Goal: Transaction & Acquisition: Purchase product/service

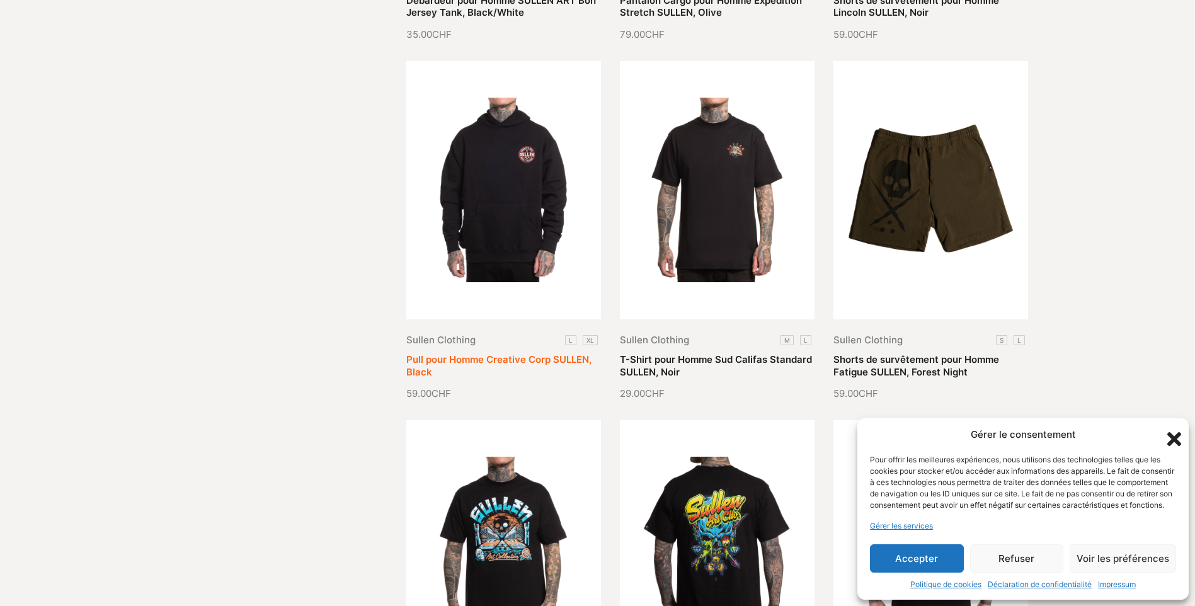
scroll to position [504, 0]
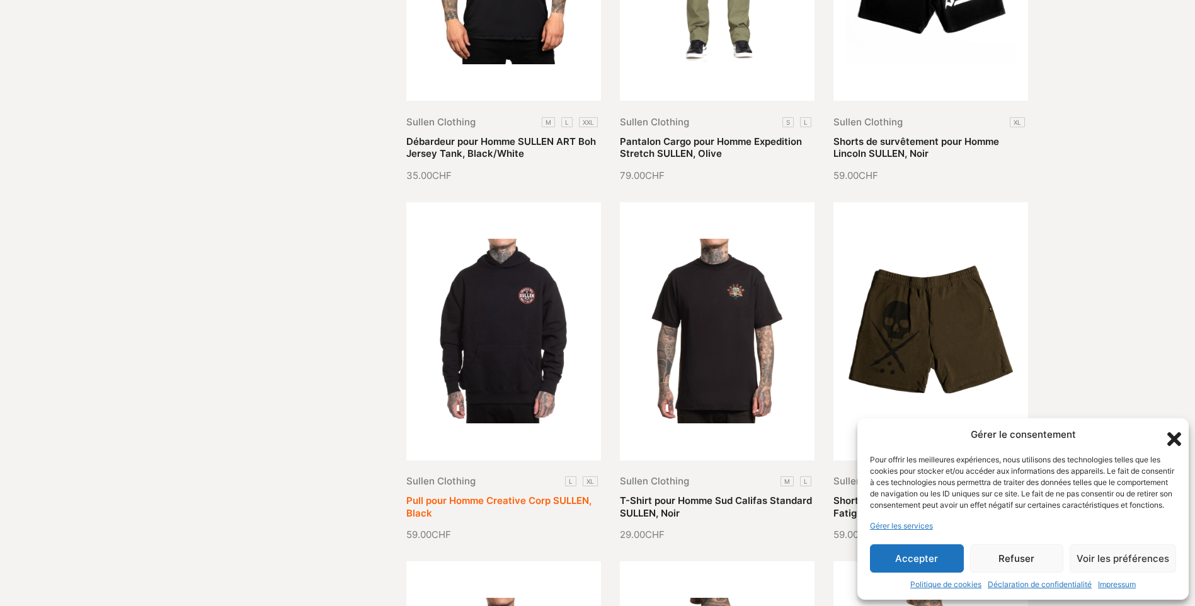
click at [512, 495] on link "Pull pour Homme Creative Corp SULLEN, Black" at bounding box center [498, 507] width 185 height 25
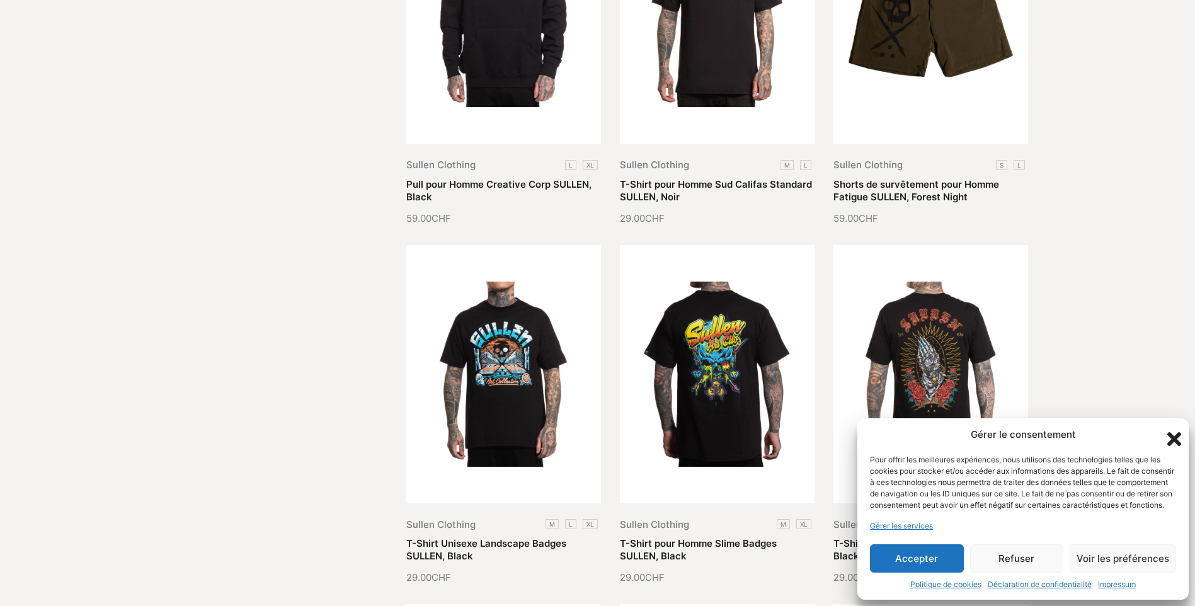
scroll to position [945, 0]
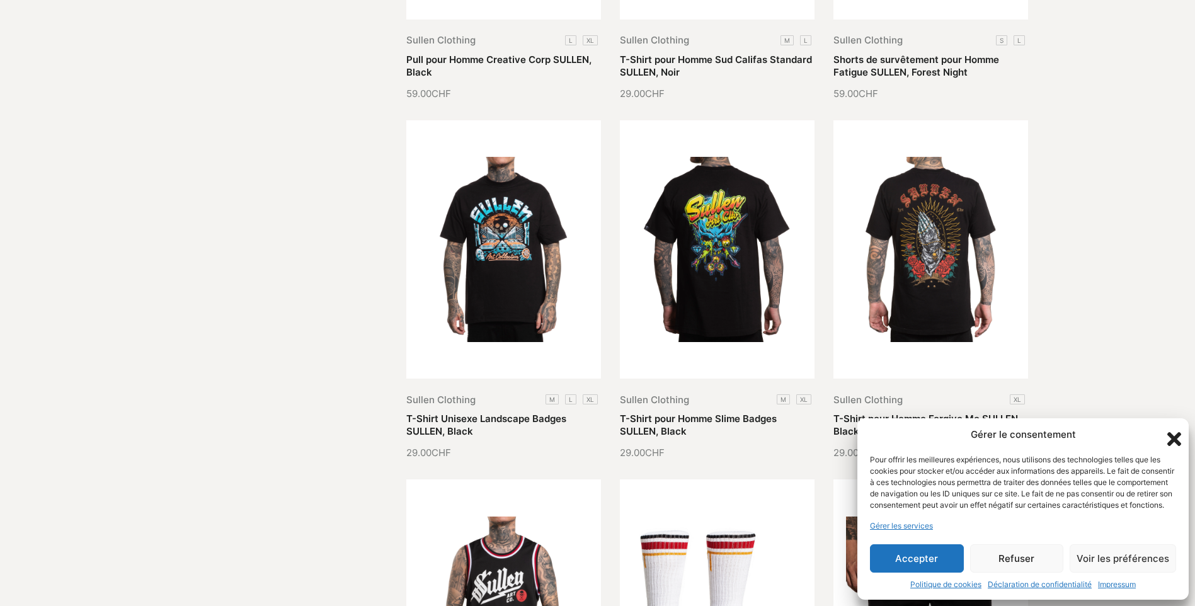
click at [914, 561] on button "Accepter" at bounding box center [917, 558] width 94 height 28
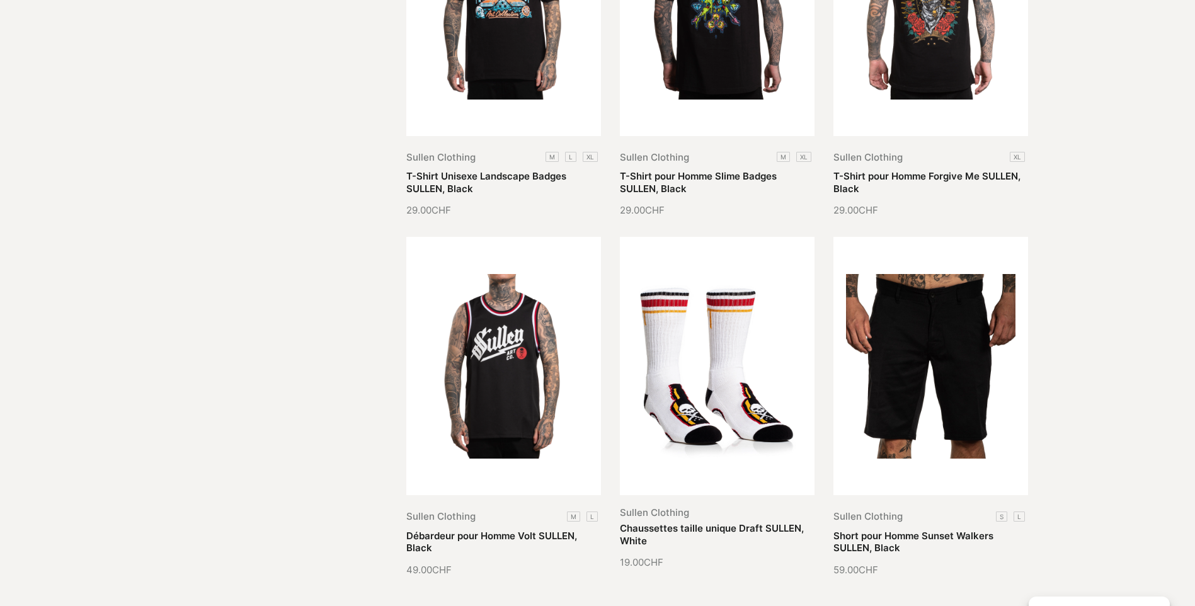
scroll to position [1197, 0]
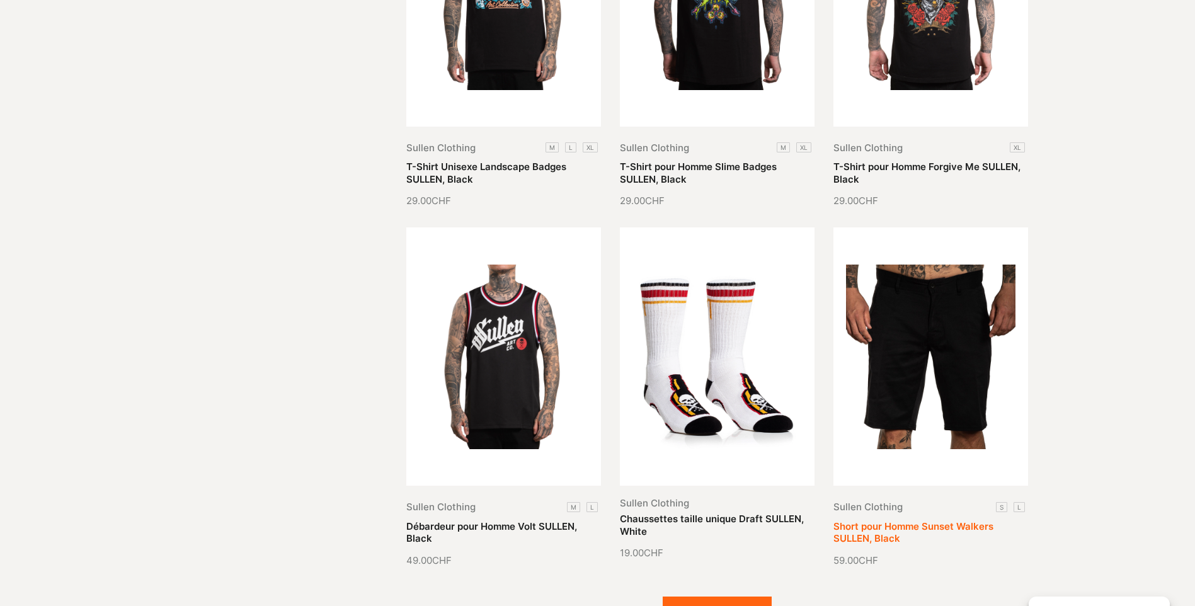
click at [976, 520] on link "Short pour Homme Sunset Walkers SULLEN, Black" at bounding box center [914, 532] width 160 height 25
click at [918, 520] on link "Short pour Homme Sunset Walkers SULLEN, Black" at bounding box center [914, 532] width 160 height 25
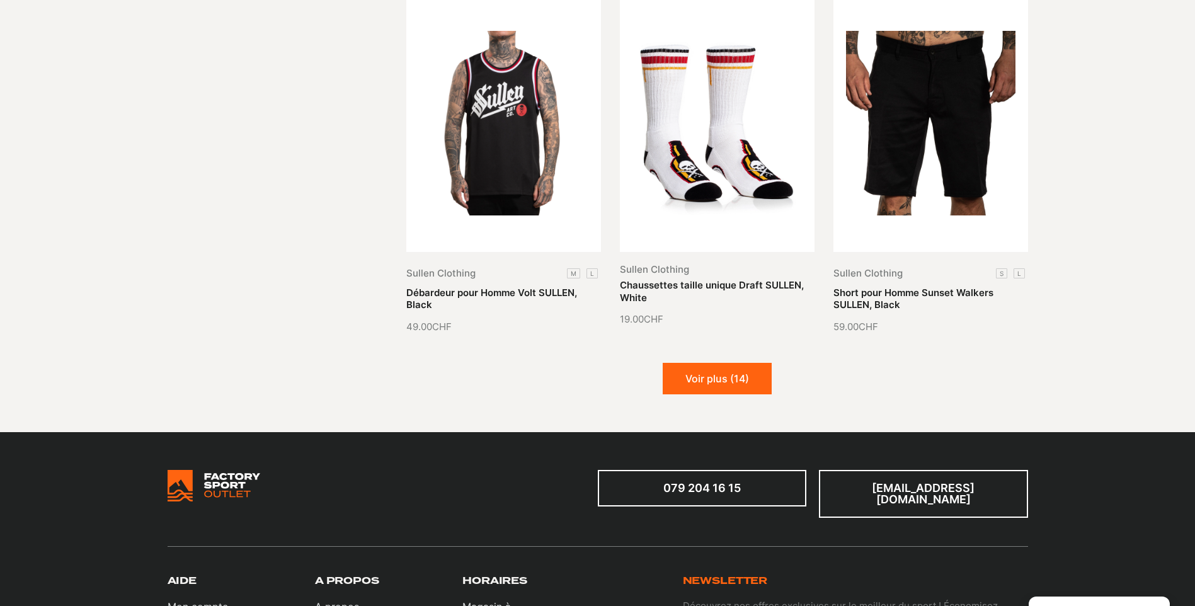
scroll to position [1449, 0]
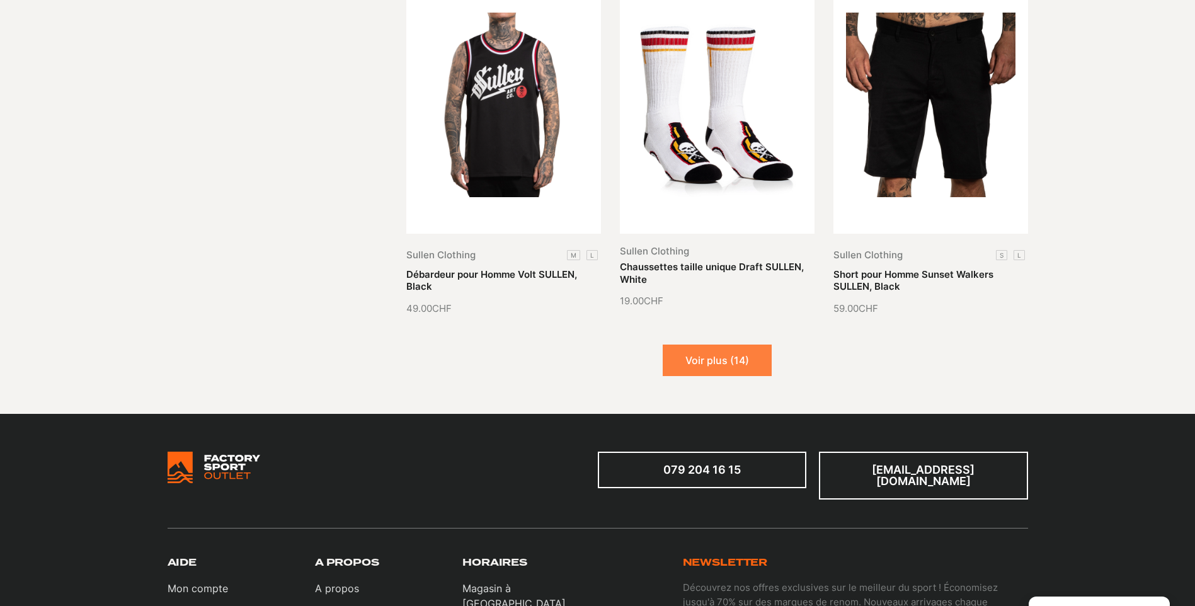
click at [723, 361] on button "Voir plus (14)" at bounding box center [717, 361] width 109 height 32
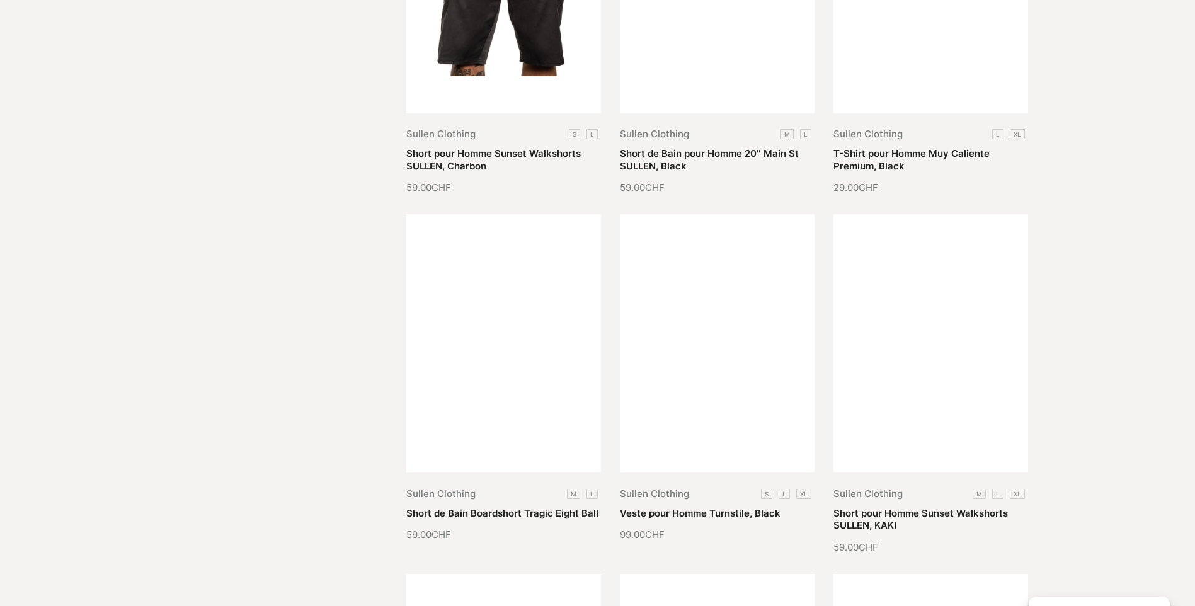
scroll to position [2079, 0]
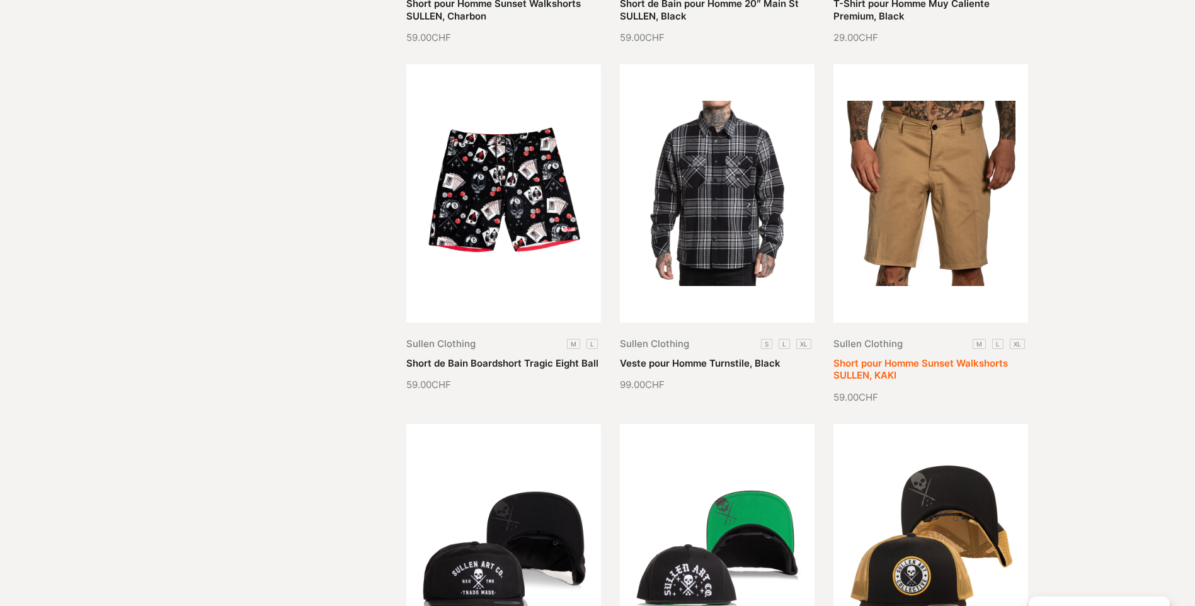
click at [972, 357] on link "Short pour Homme Sunset Walkshorts SULLEN, KAKI" at bounding box center [921, 369] width 175 height 25
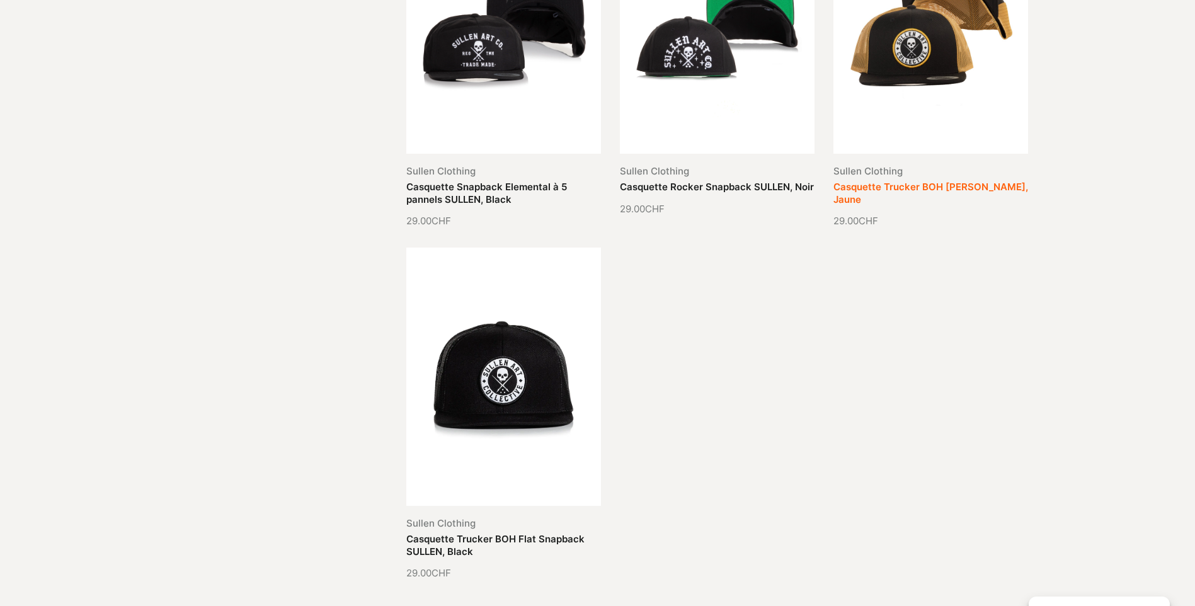
scroll to position [2520, 0]
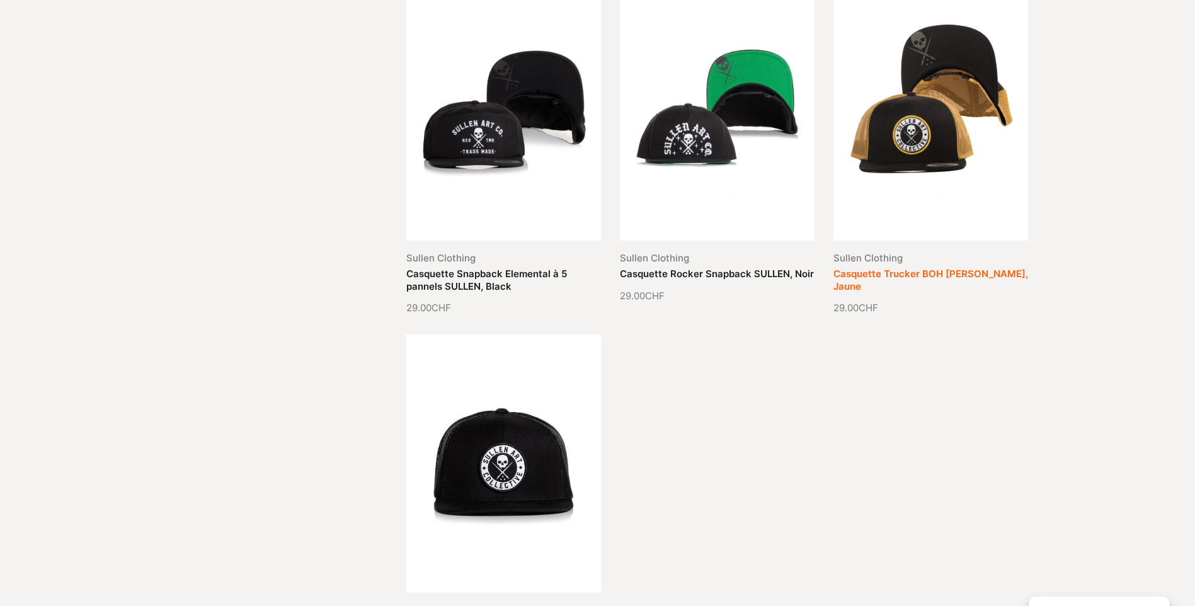
drag, startPoint x: 910, startPoint y: 124, endPoint x: 923, endPoint y: 124, distance: 13.2
click at [911, 268] on link "Casquette Trucker BOH [PERSON_NAME], Jaune" at bounding box center [931, 280] width 195 height 25
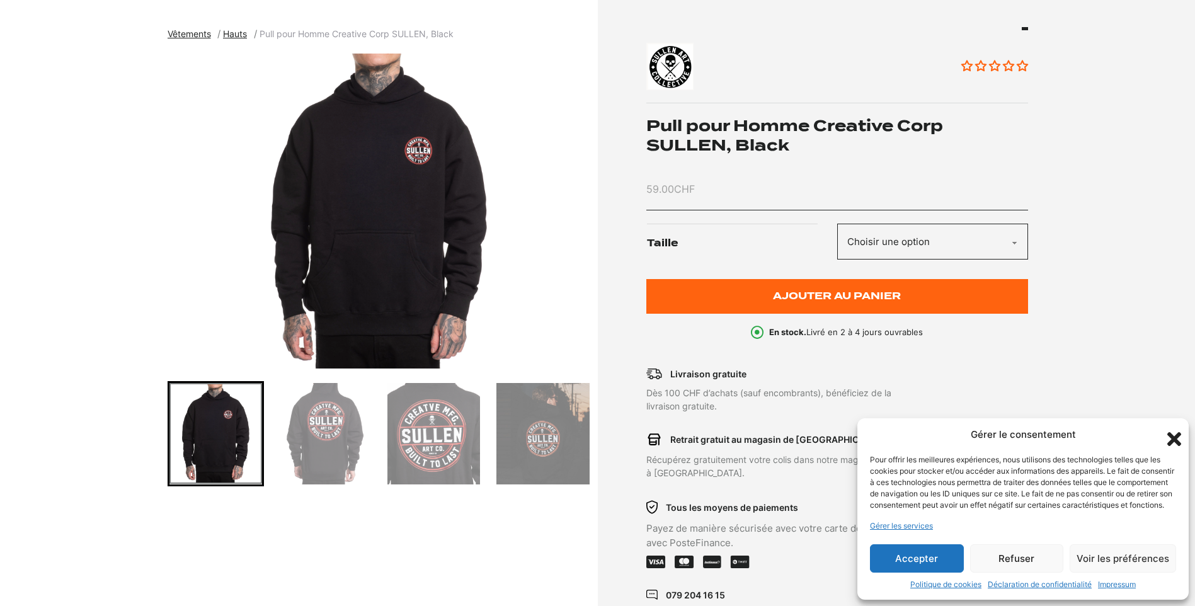
scroll to position [252, 0]
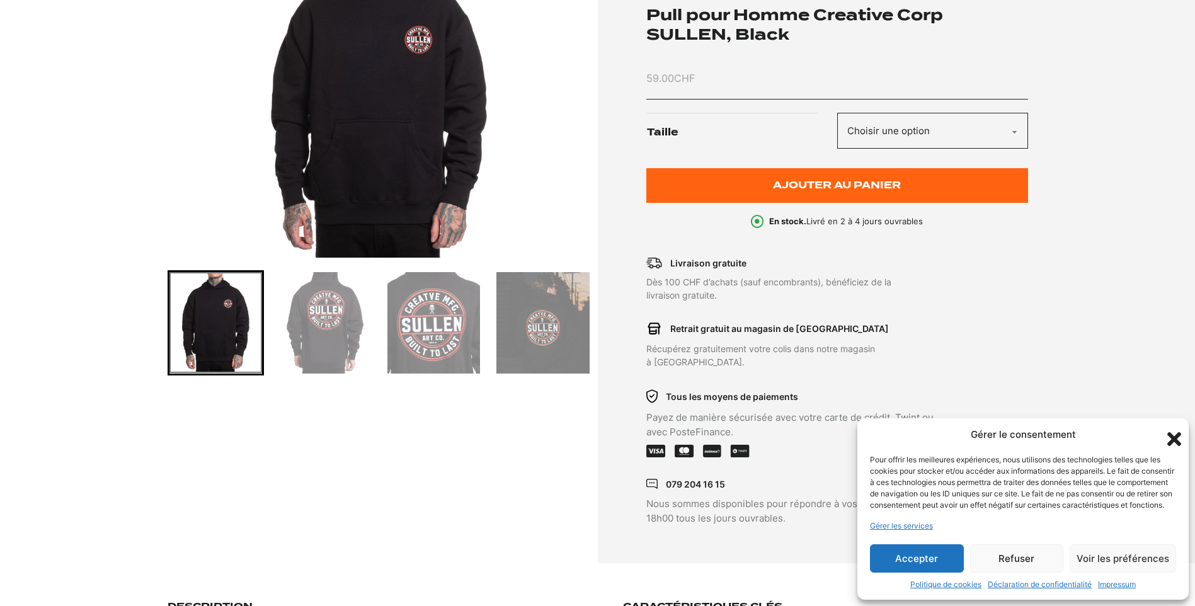
click at [334, 311] on img "Go to slide 2" at bounding box center [325, 322] width 93 height 101
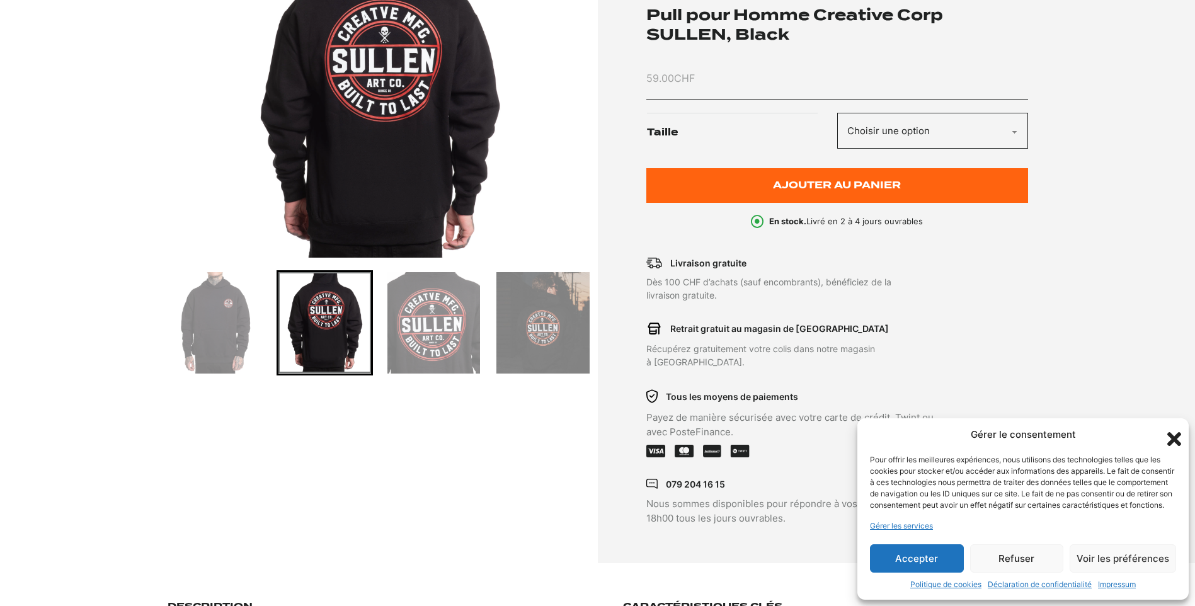
scroll to position [189, 0]
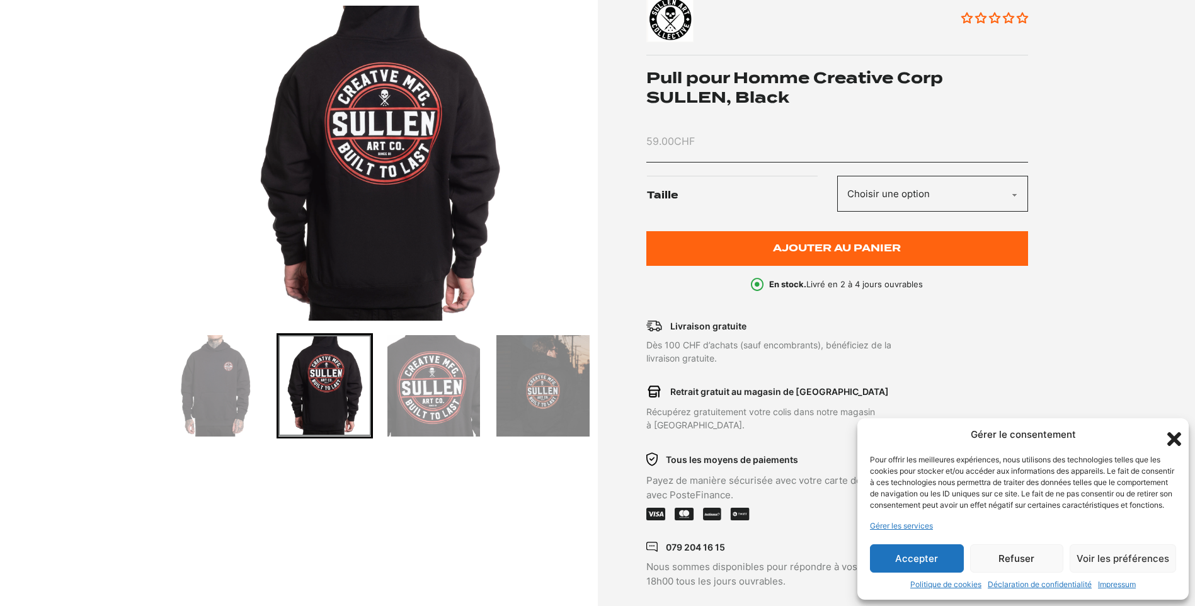
click at [404, 356] on img "Go to slide 3" at bounding box center [434, 385] width 93 height 101
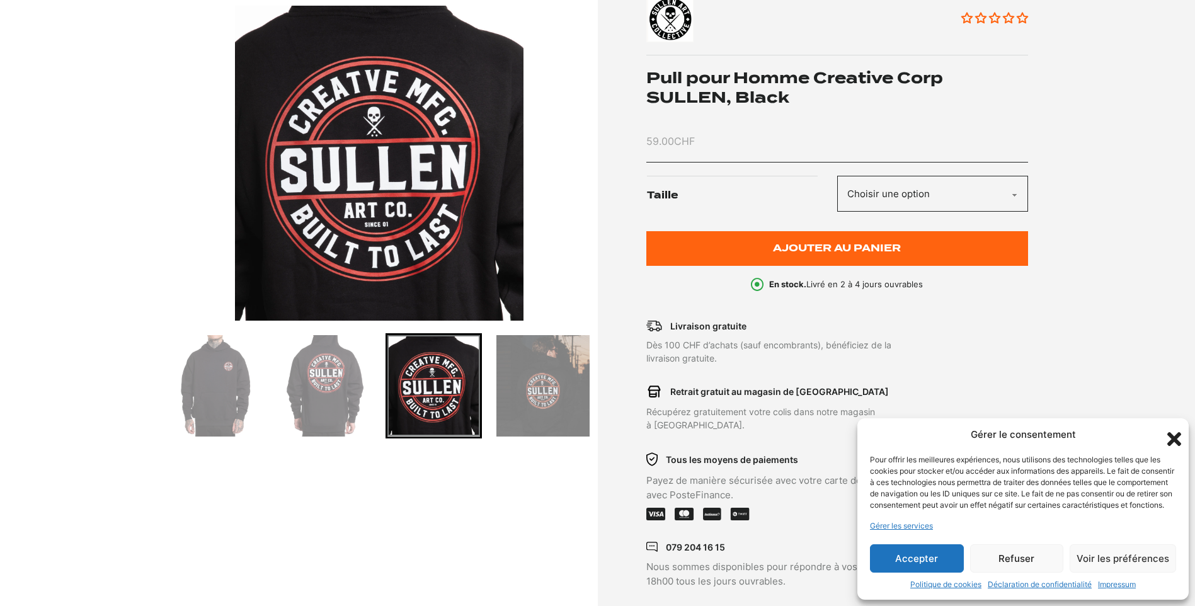
click at [521, 394] on img "Go to slide 4" at bounding box center [543, 385] width 93 height 101
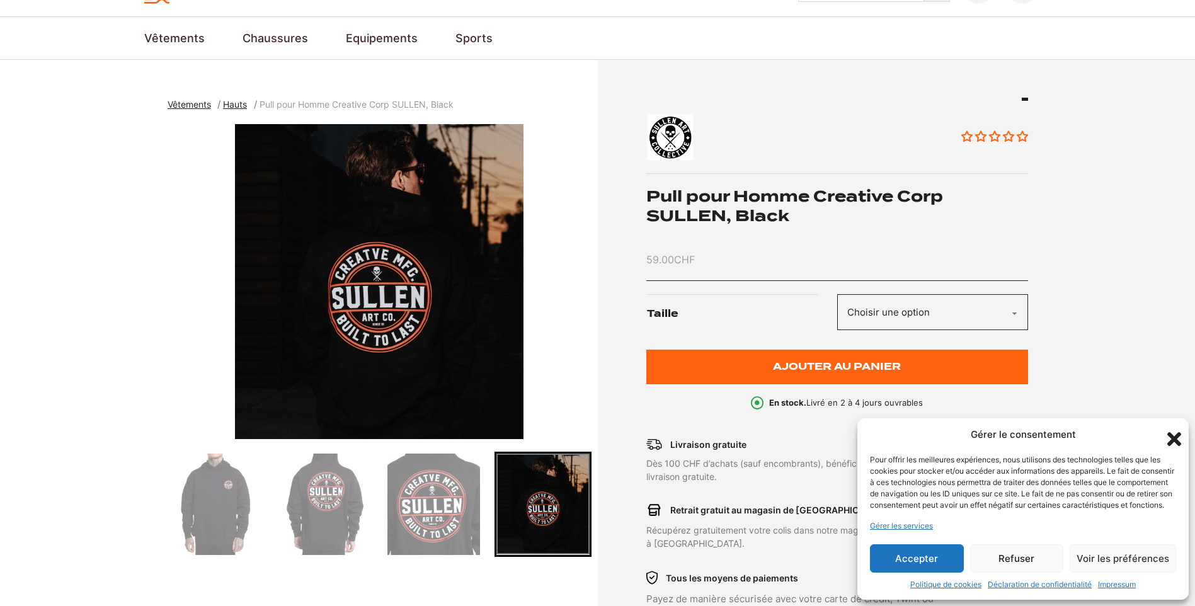
scroll to position [0, 0]
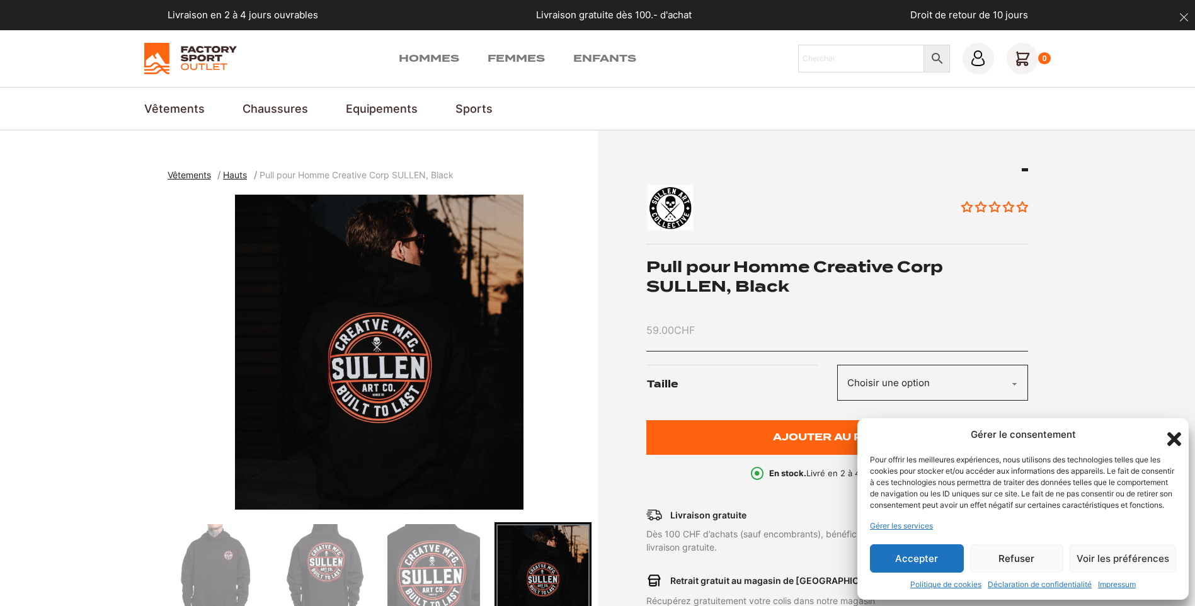
click at [897, 550] on button "Accepter" at bounding box center [917, 558] width 94 height 28
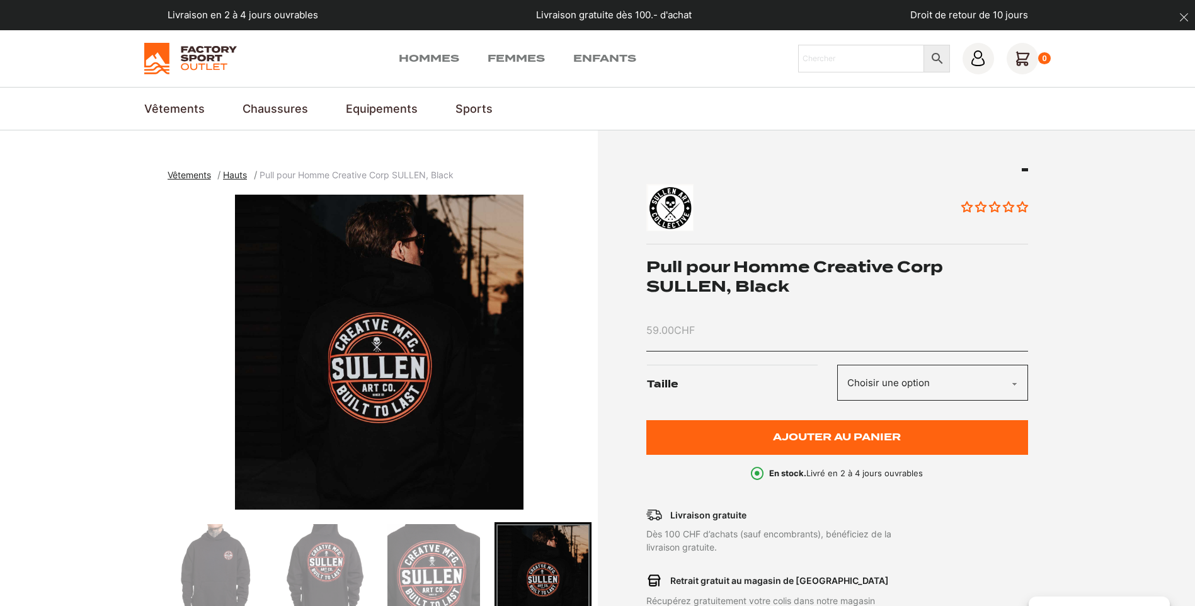
click at [1017, 380] on select "Choisir une option L XL" at bounding box center [932, 383] width 191 height 36
select select "XL"
click at [837, 365] on select "Choisir une option L XL" at bounding box center [932, 383] width 191 height 36
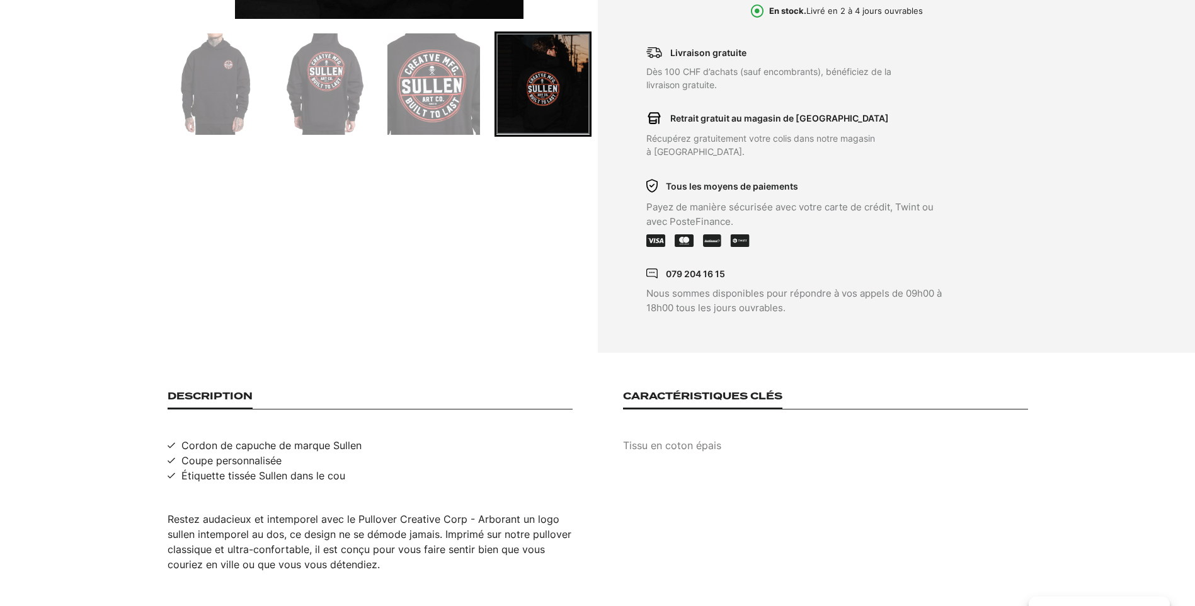
scroll to position [504, 0]
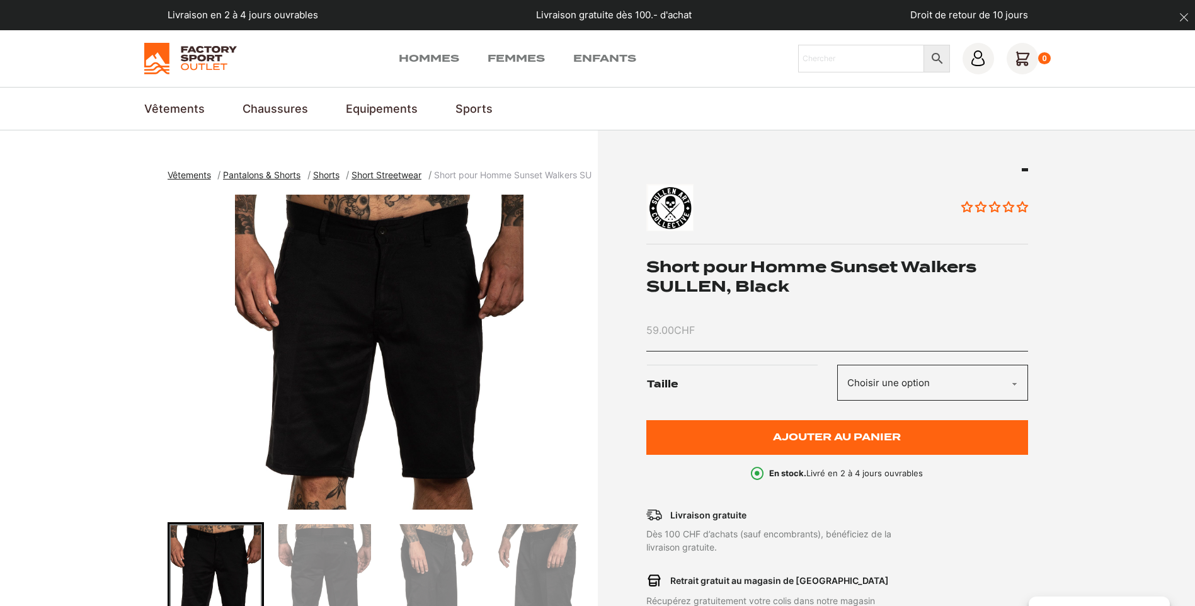
scroll to position [126, 0]
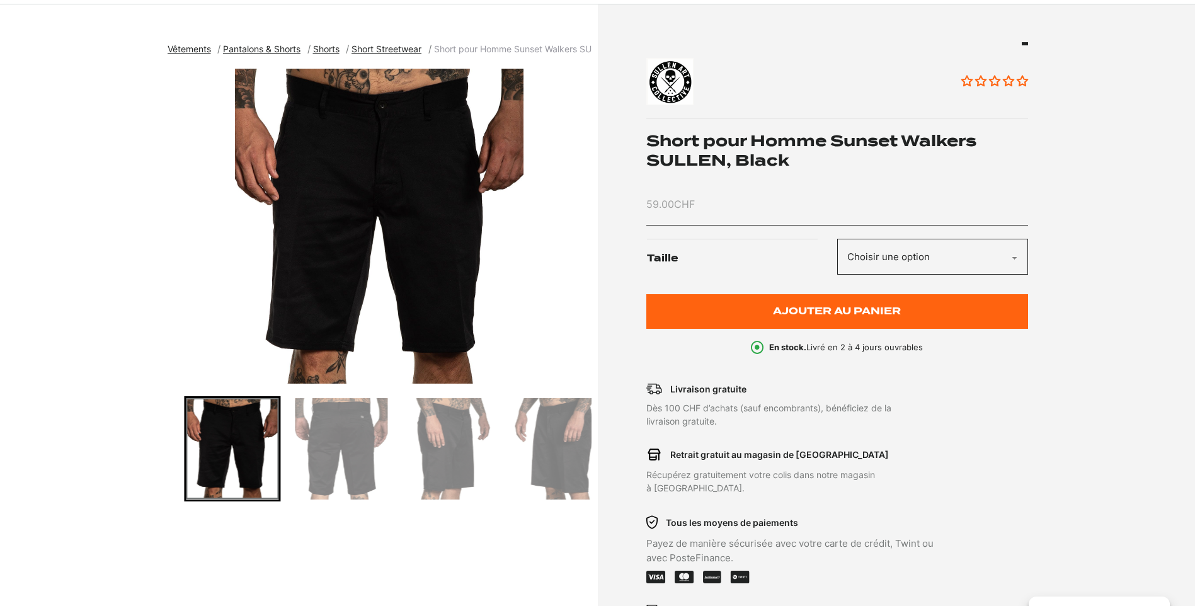
click at [349, 441] on img "Go to slide 2" at bounding box center [341, 448] width 93 height 101
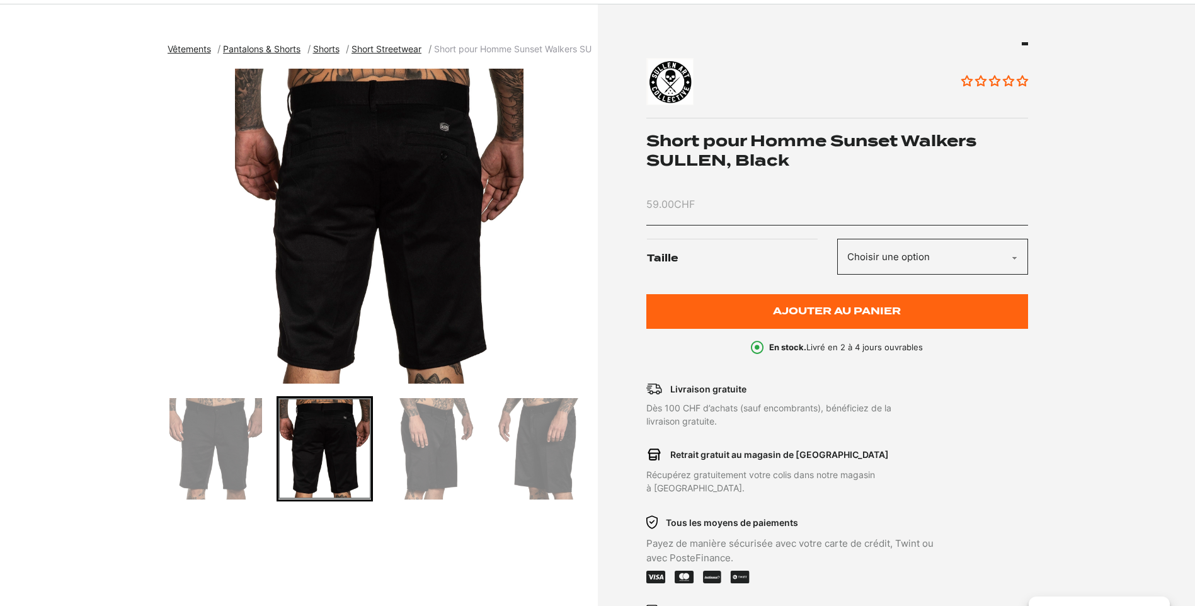
click at [426, 441] on img "Go to slide 3" at bounding box center [434, 448] width 93 height 101
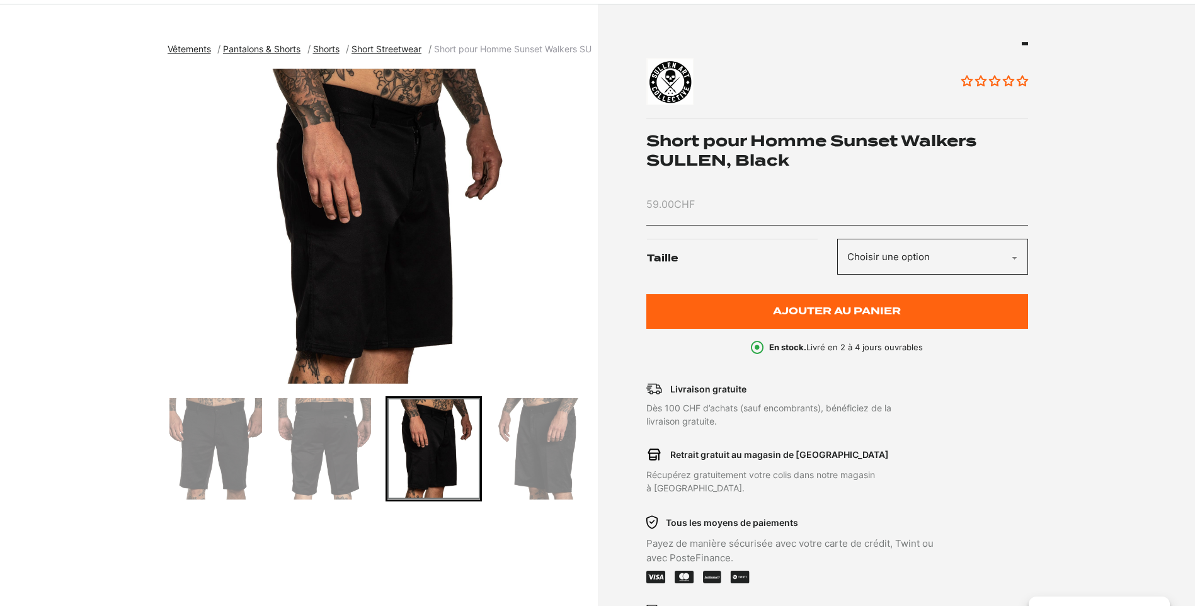
click at [407, 282] on img "3 of 4" at bounding box center [380, 226] width 424 height 315
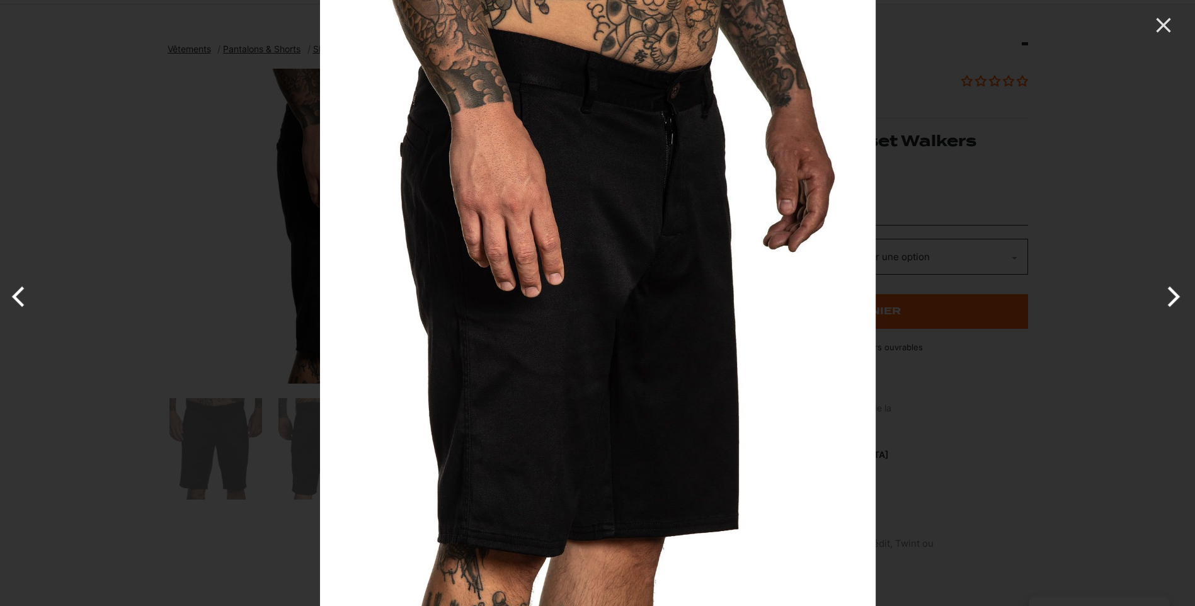
click at [1175, 301] on button "Next" at bounding box center [1171, 296] width 47 height 63
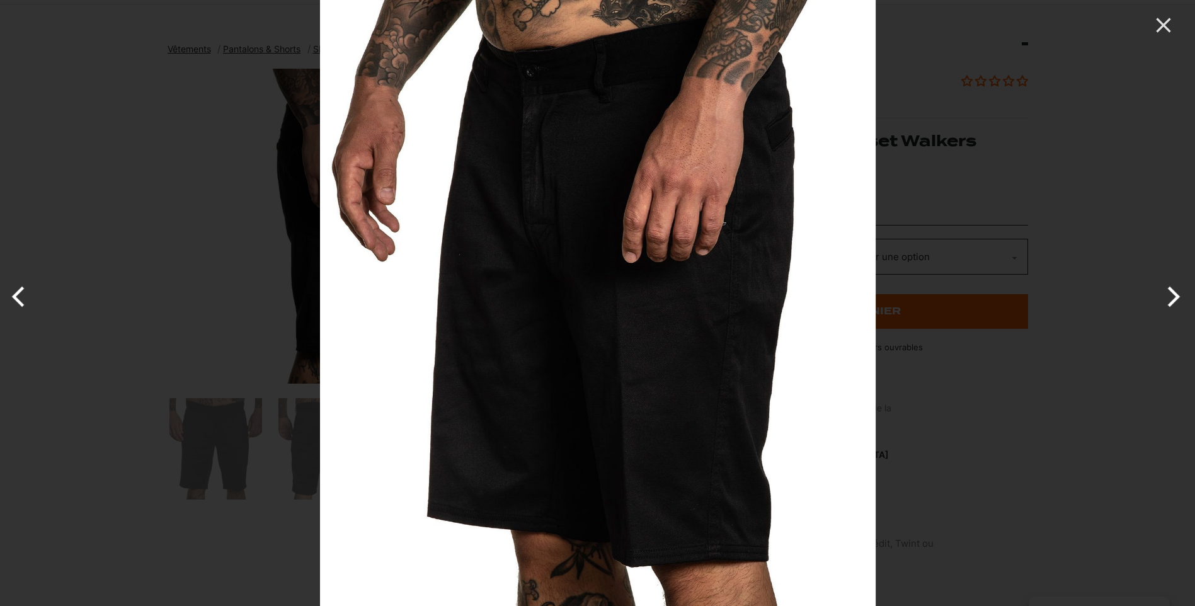
click at [1175, 301] on button "Next" at bounding box center [1171, 296] width 47 height 63
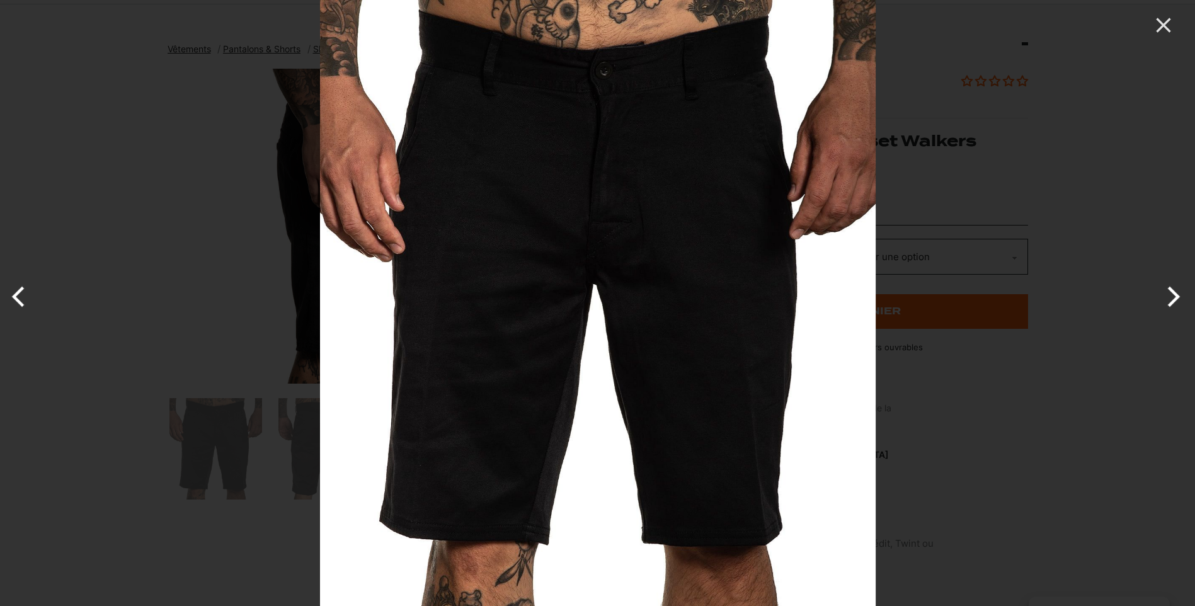
click at [1175, 301] on button "Next" at bounding box center [1171, 296] width 47 height 63
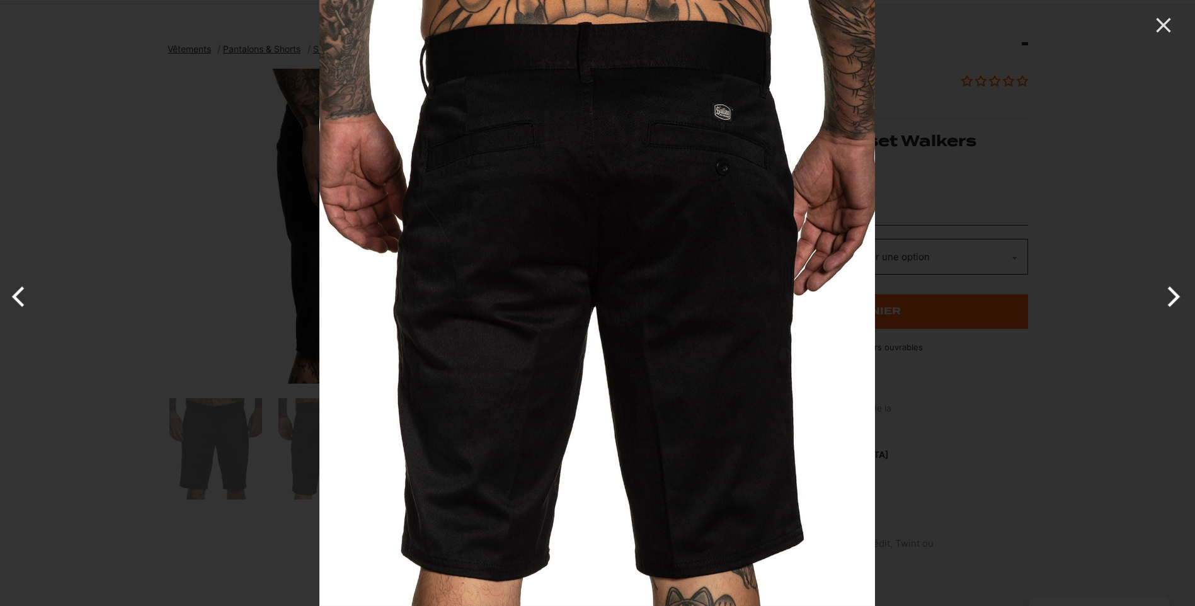
click at [1175, 301] on button "Next" at bounding box center [1171, 296] width 47 height 63
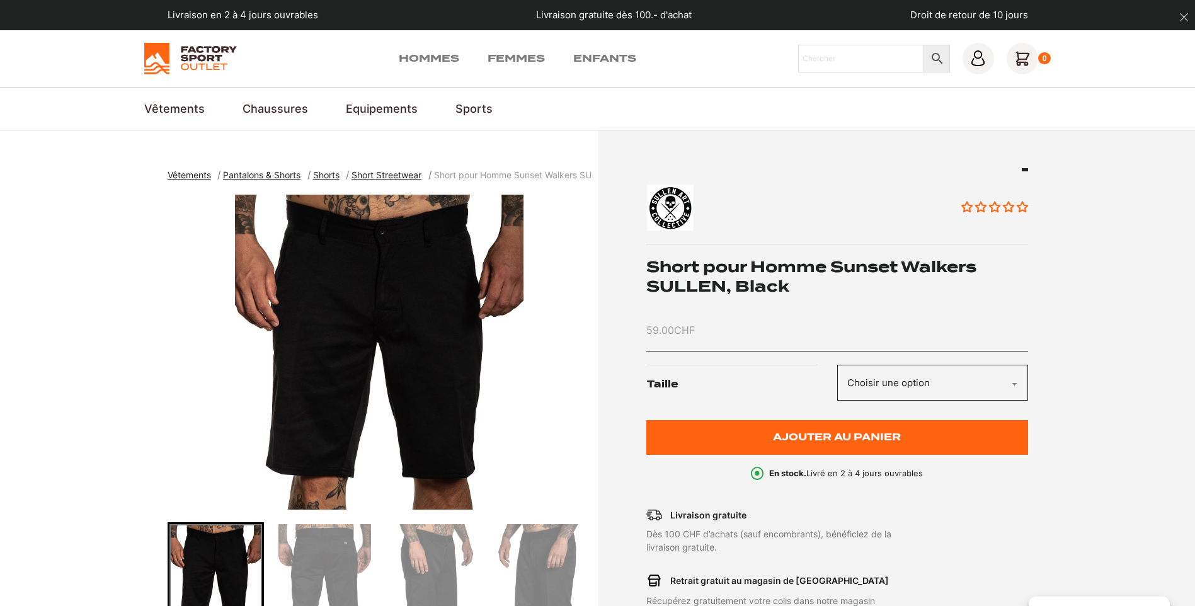
click at [1013, 384] on select "Choisir une option S L" at bounding box center [932, 383] width 191 height 36
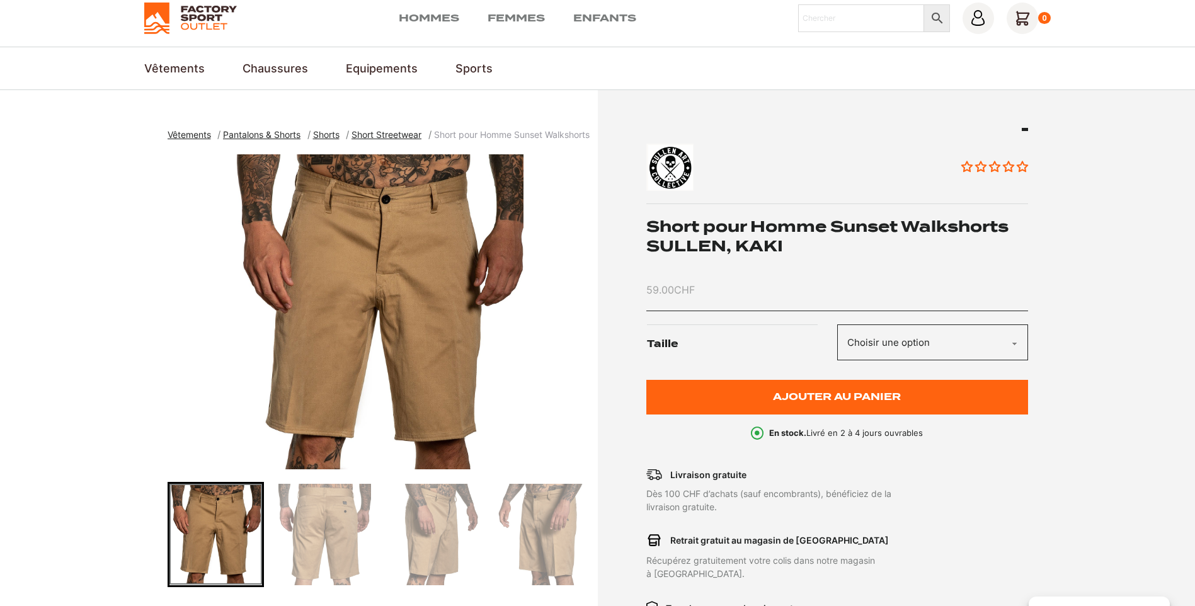
scroll to position [126, 0]
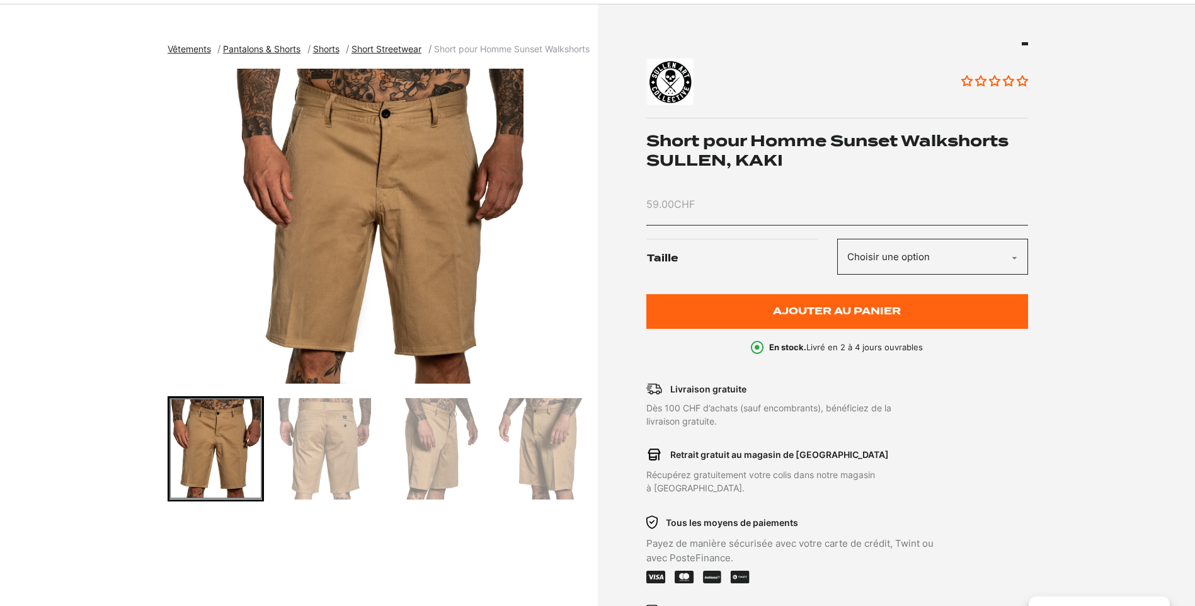
click at [1009, 260] on select "Choisir une option M L XL" at bounding box center [932, 257] width 191 height 36
select select "XL"
click at [837, 239] on select "Choisir une option M L XL" at bounding box center [932, 257] width 191 height 36
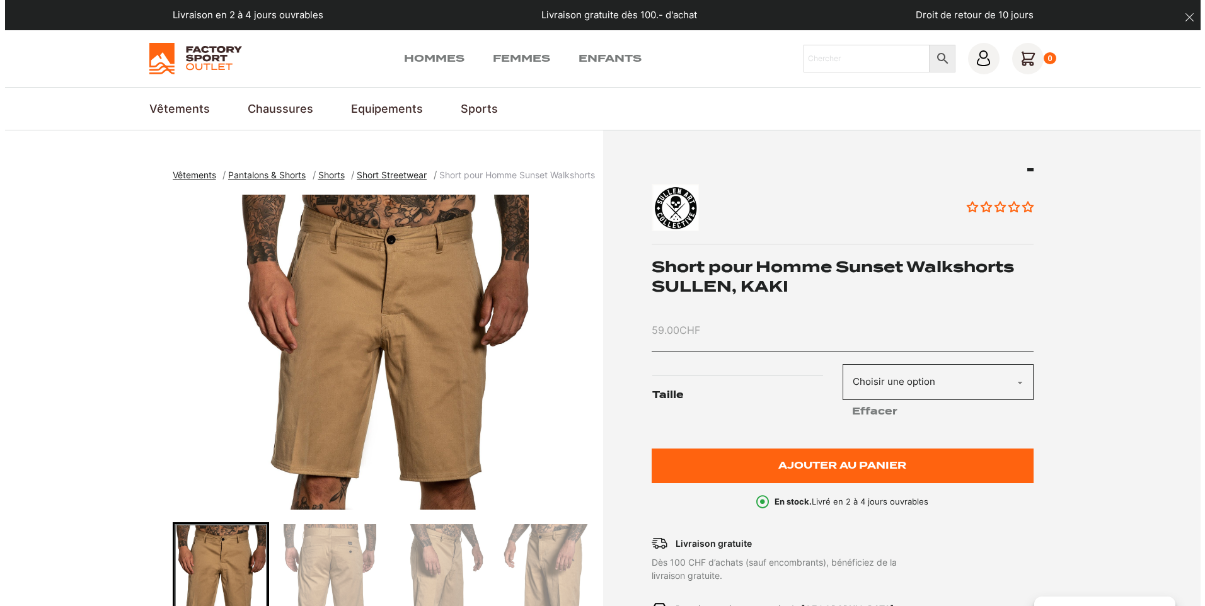
scroll to position [252, 0]
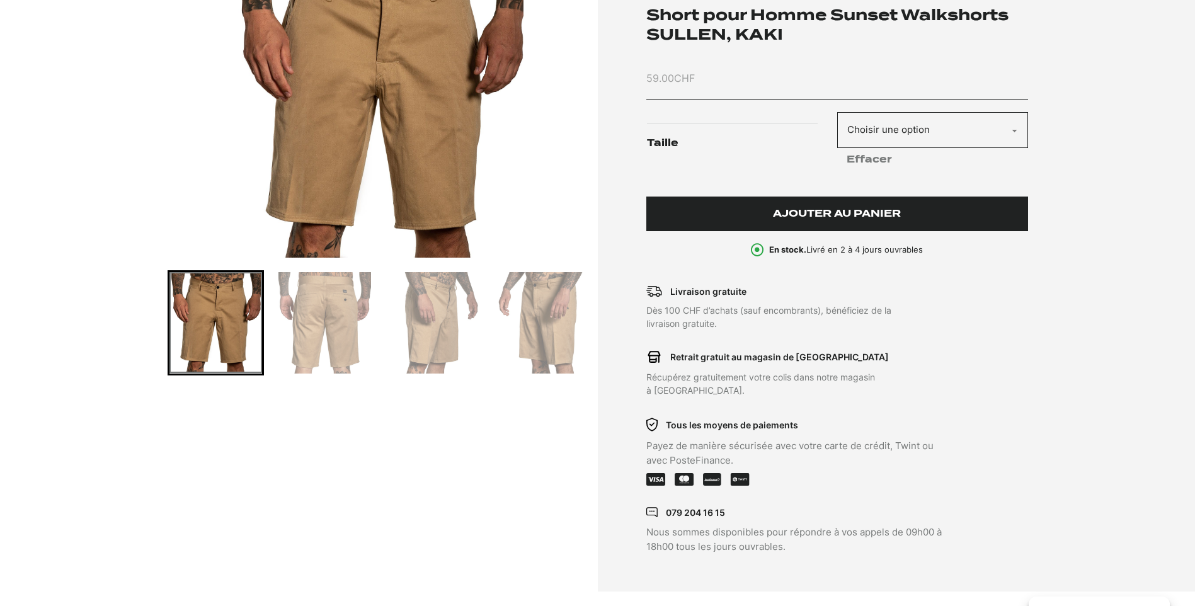
click at [823, 210] on span "Ajouter au panier" at bounding box center [837, 214] width 128 height 11
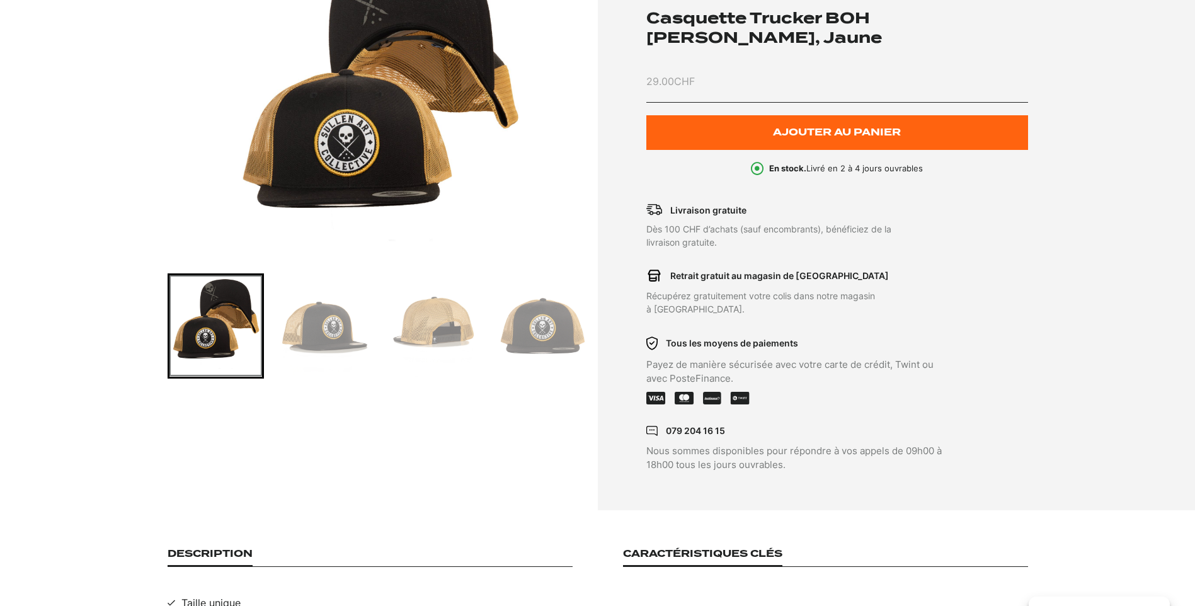
scroll to position [252, 0]
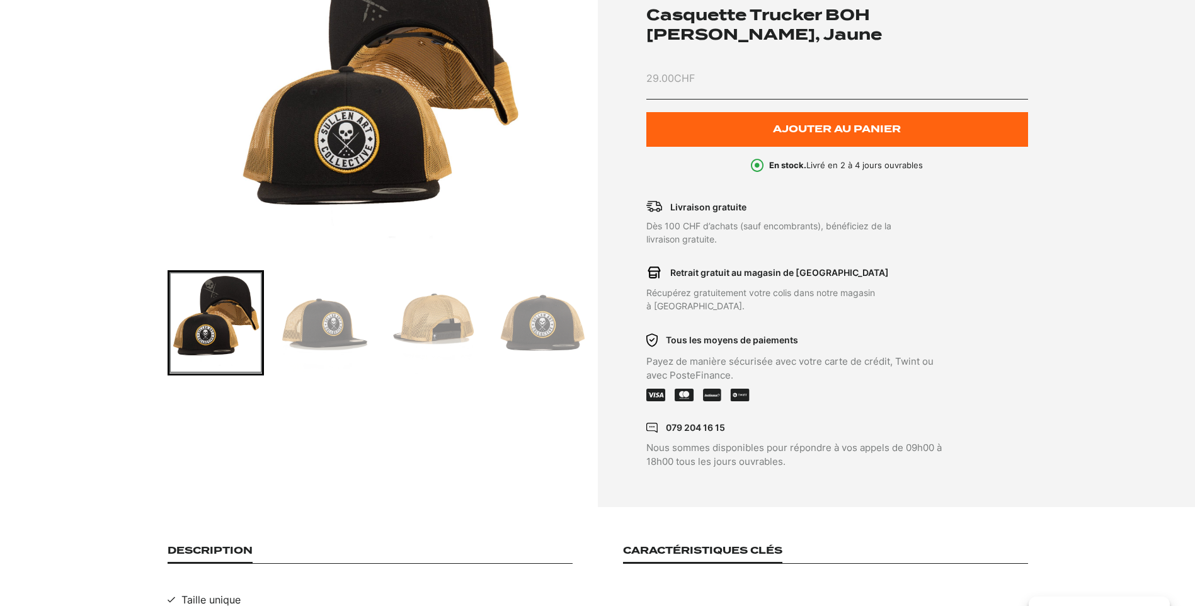
click at [318, 332] on img "Go to slide 2" at bounding box center [325, 322] width 93 height 101
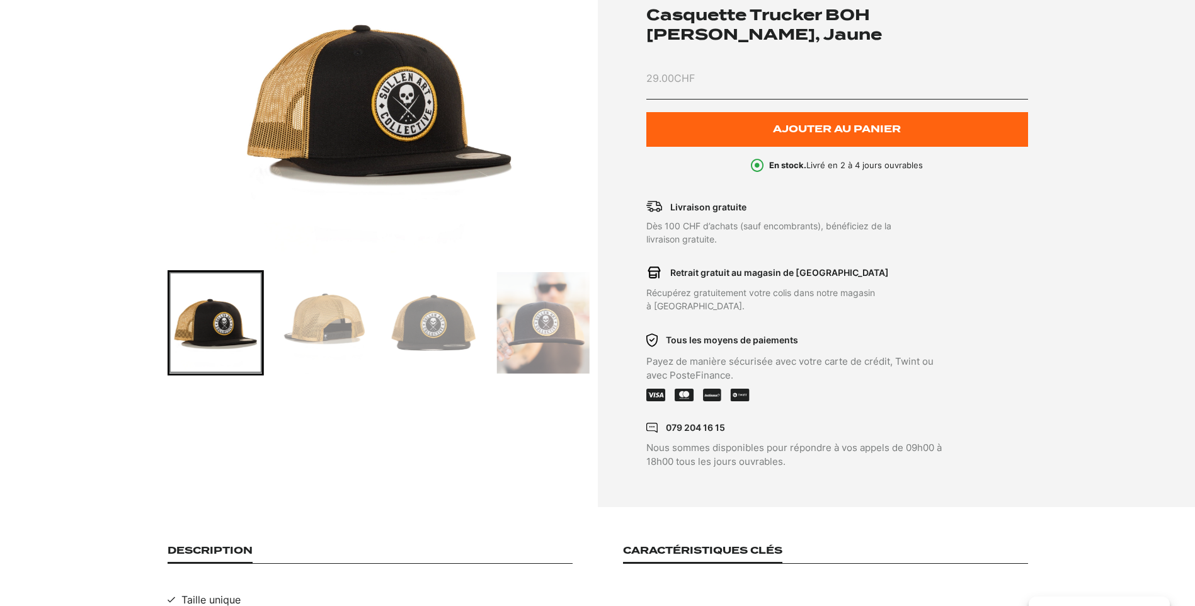
click at [353, 308] on img "Go to slide 3" at bounding box center [325, 322] width 93 height 101
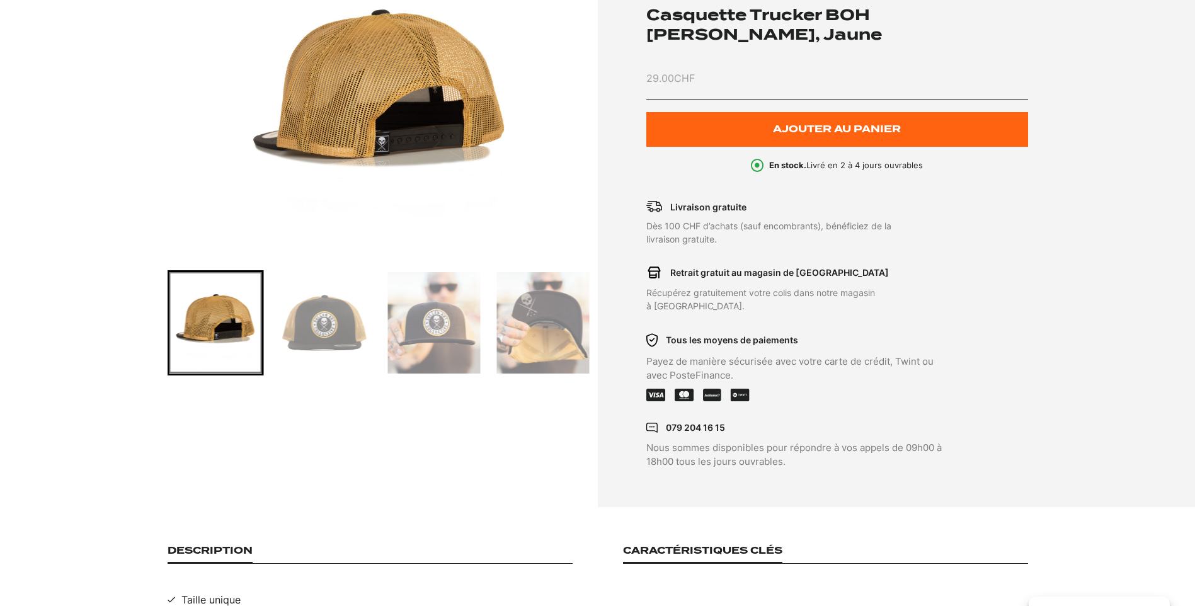
click at [411, 309] on img "Go to slide 5" at bounding box center [434, 322] width 93 height 101
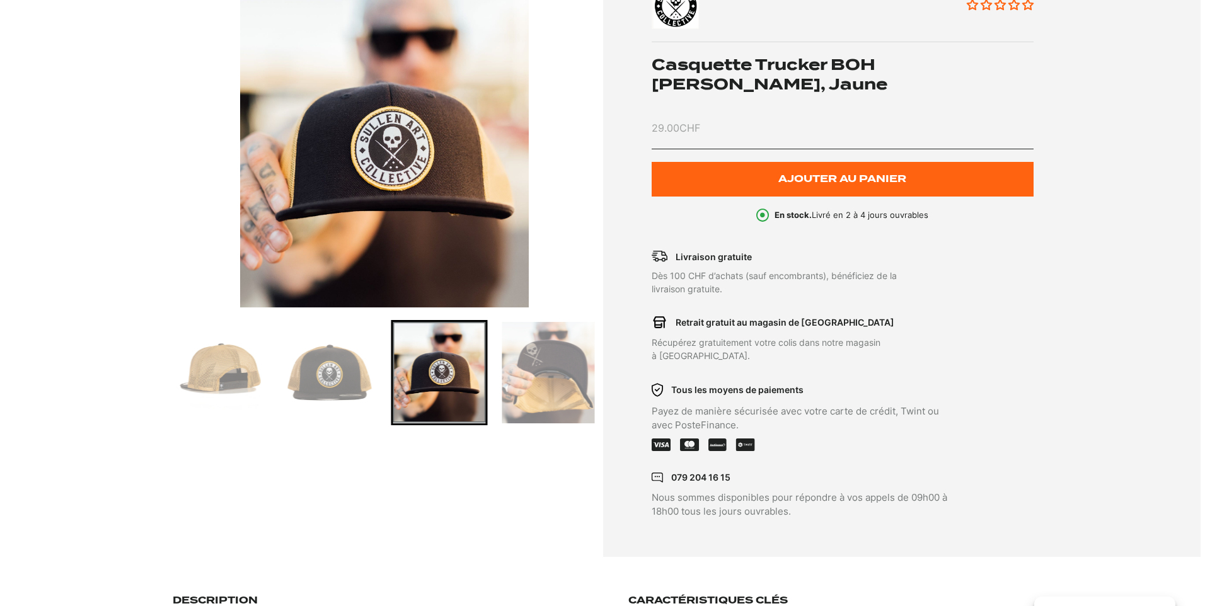
scroll to position [126, 0]
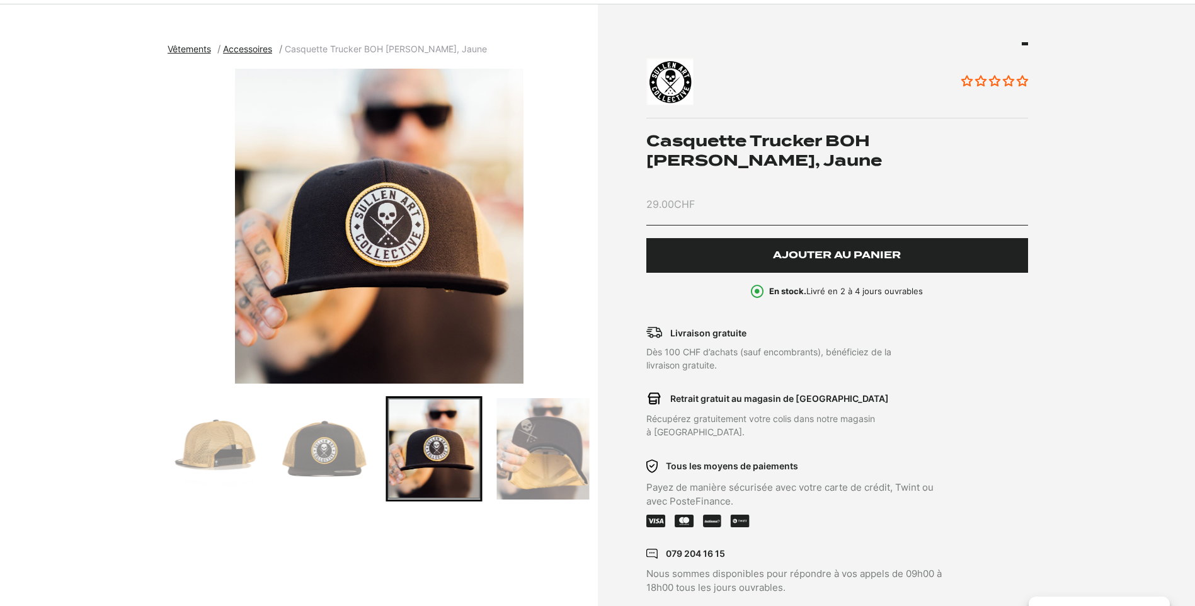
click at [880, 253] on span "Ajouter au panier" at bounding box center [837, 255] width 128 height 11
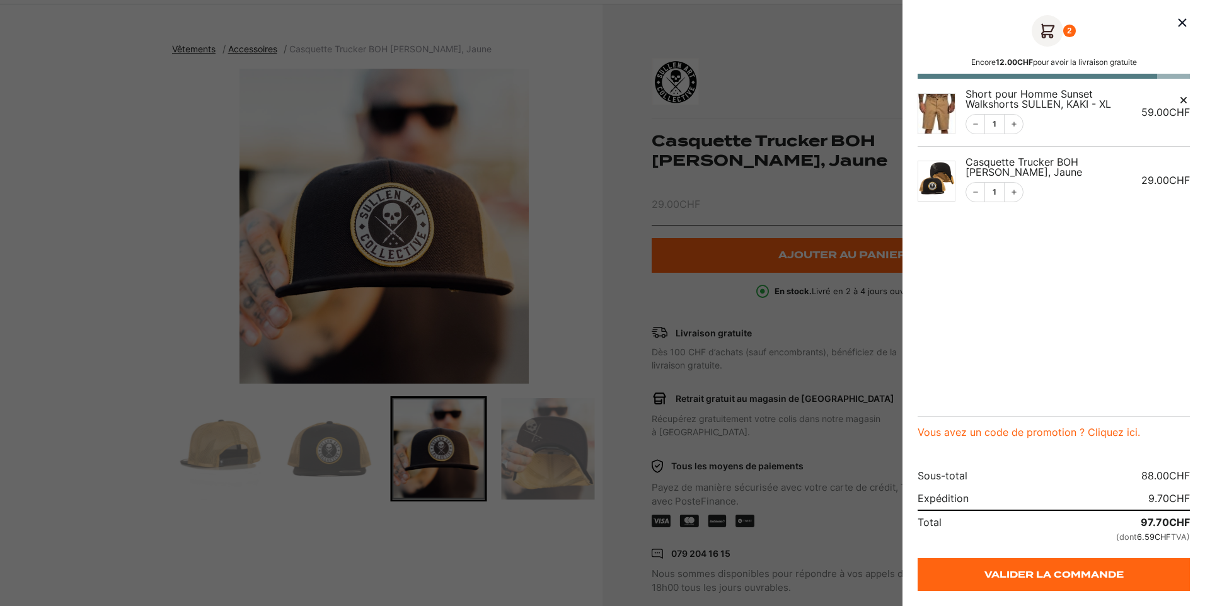
click at [1185, 98] on icon "Remove this item" at bounding box center [1183, 100] width 6 height 6
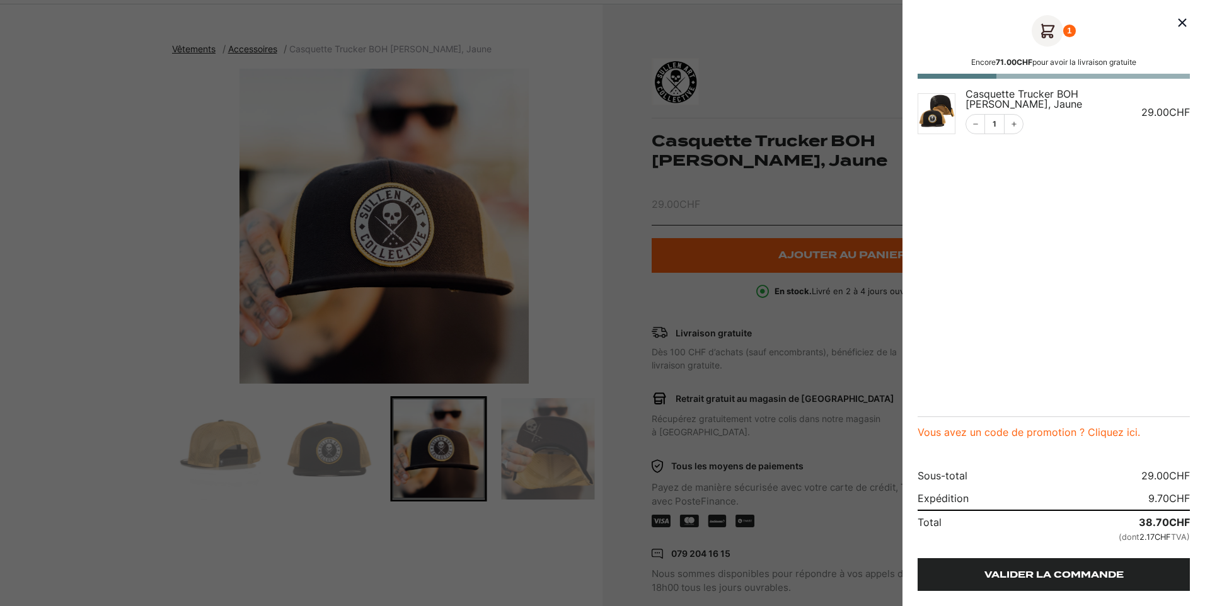
click at [1043, 572] on link "Valider la commande" at bounding box center [1053, 574] width 272 height 33
click at [1026, 569] on link "Valider la commande" at bounding box center [1053, 574] width 272 height 33
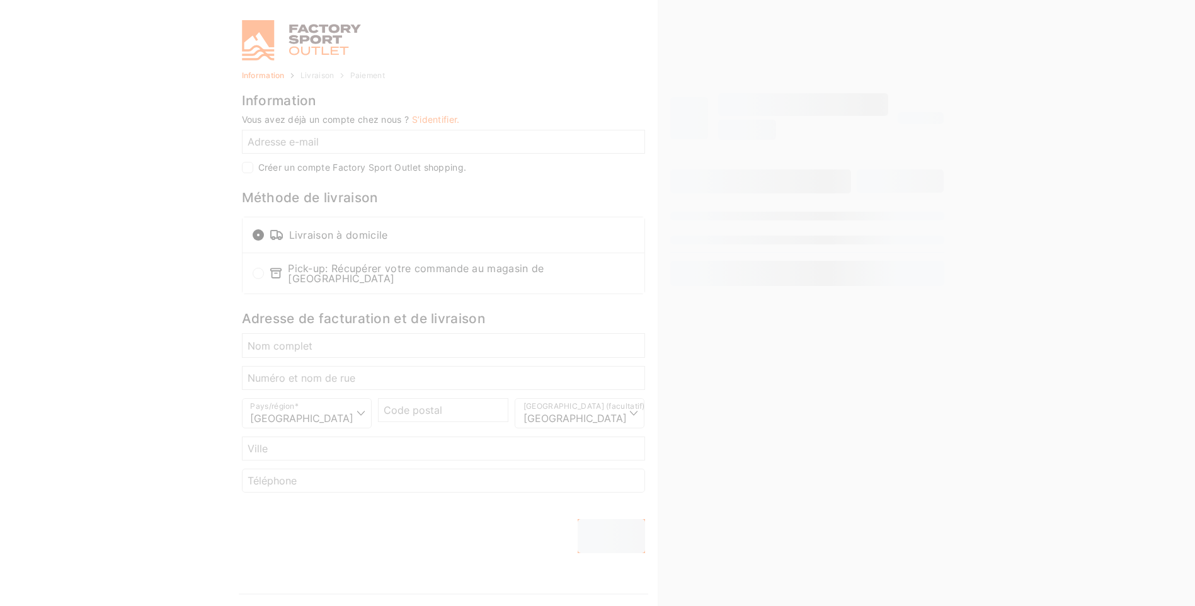
select select "NE"
